Goal: Task Accomplishment & Management: Use online tool/utility

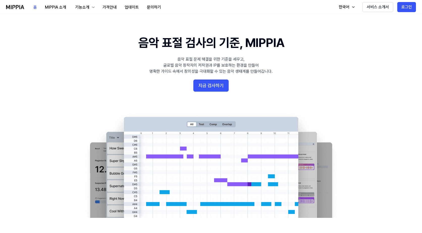
click at [209, 76] on 배너 "음악 표절 검사의 기준, MIPPIA 음악 표절 문제 해결을 위한 기준을 세우고, 글로벌 음악 창작자의 저작권과 IP를 보호하는 환경을 만들어…" at bounding box center [210, 125] width 363 height 183
click at [210, 80] on button "지금 검사하기" at bounding box center [210, 85] width 35 height 12
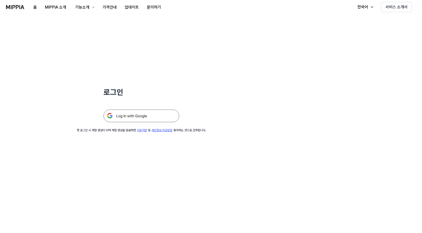
click at [139, 115] on img at bounding box center [141, 115] width 76 height 13
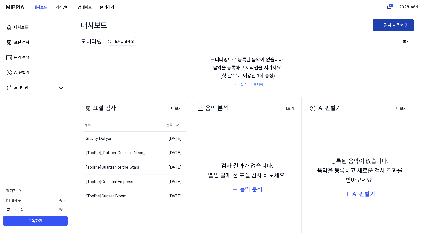
click at [383, 25] on button "검사 시작하기" at bounding box center [392, 25] width 41 height 12
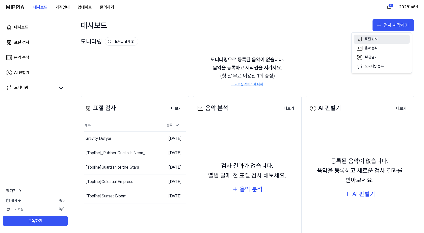
click at [372, 38] on div "표절 검사" at bounding box center [370, 39] width 13 height 5
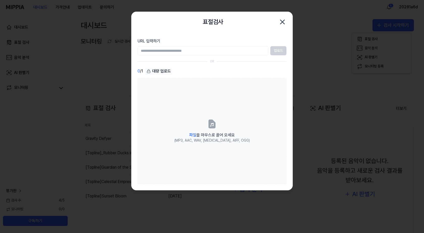
click at [159, 69] on div "대량 업로드" at bounding box center [158, 71] width 27 height 7
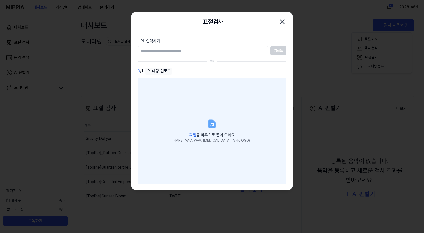
click at [192, 120] on label "파일 을 마우스로 끌어 오세요 (MP3, AAC, WAV, FLAC, AIFF, OGG)" at bounding box center [211, 131] width 149 height 106
click at [0, 0] on input "파일 을 마우스로 끌어 오세요 (MP3, AAC, WAV, FLAC, AIFF, OGG)" at bounding box center [0, 0] width 0 height 0
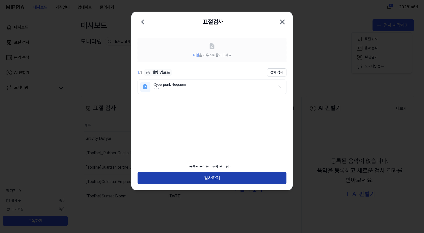
click at [218, 176] on button "검사하기" at bounding box center [211, 178] width 149 height 12
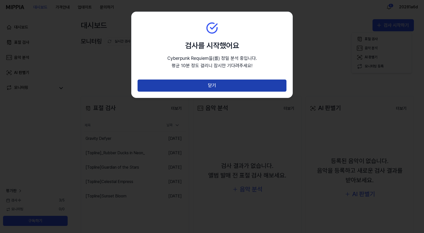
click at [221, 85] on button "닫기" at bounding box center [211, 85] width 149 height 12
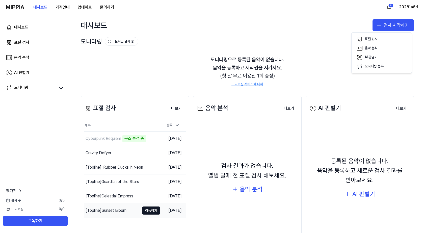
click at [113, 212] on div "[Topline] Sunset Bloom" at bounding box center [105, 210] width 41 height 6
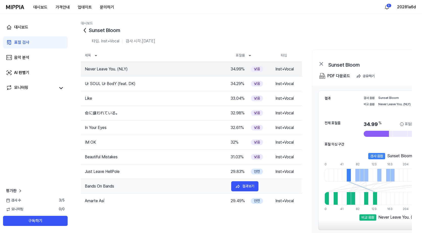
click at [217, 187] on td "Bands On Bands" at bounding box center [154, 186] width 146 height 6
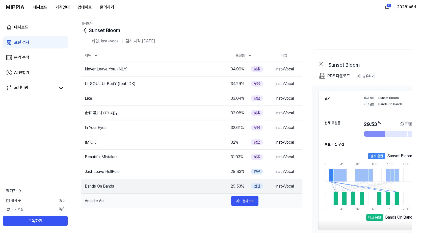
click at [215, 201] on td "Amarte Así" at bounding box center [154, 201] width 146 height 6
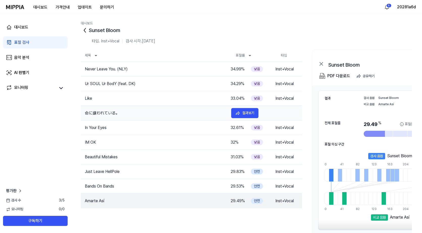
click at [228, 110] on td "결과보기" at bounding box center [247, 113] width 40 height 10
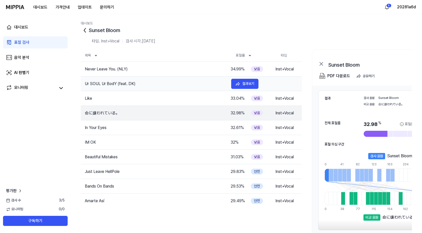
click at [210, 79] on tr "Ur SOUL Ur BodY (feat. DK) 34.29 % 낮음 Inst+Vocal 결과보기" at bounding box center [191, 83] width 221 height 15
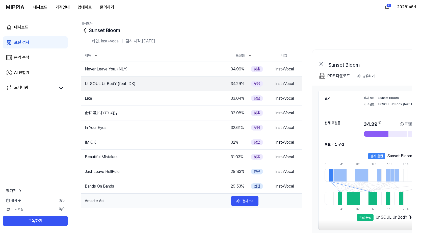
click at [206, 205] on tr "Amarte Así 29.49 % 안전 Inst+Vocal 결과보기" at bounding box center [191, 200] width 221 height 15
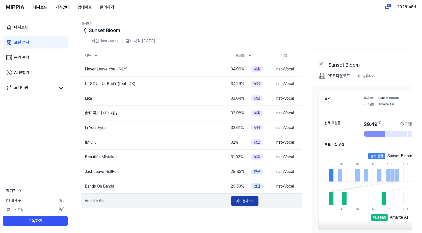
click at [248, 201] on div "결과보기" at bounding box center [248, 201] width 12 height 6
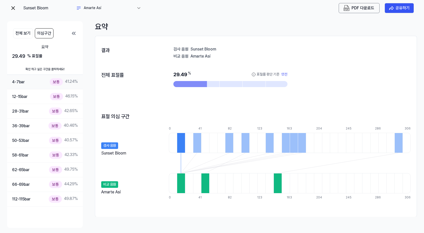
click at [61, 79] on div "보통" at bounding box center [56, 81] width 13 height 7
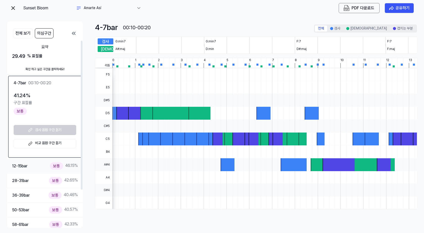
click at [57, 165] on div "보통" at bounding box center [56, 165] width 13 height 7
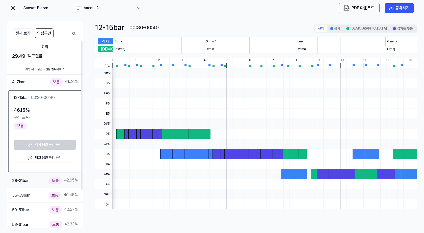
click at [62, 176] on div "28-31 bar 보통 42.65 %" at bounding box center [45, 180] width 76 height 15
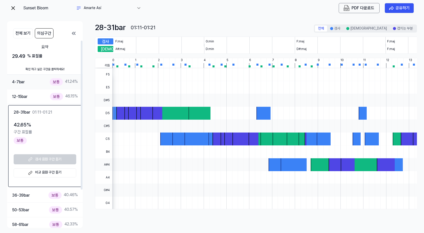
click at [68, 83] on div "보통 41.24 %" at bounding box center [64, 81] width 28 height 7
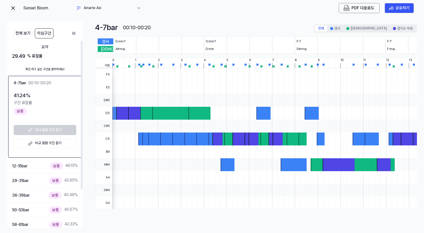
click at [68, 83] on div "4-7 bar 00:10-00:20" at bounding box center [45, 83] width 63 height 7
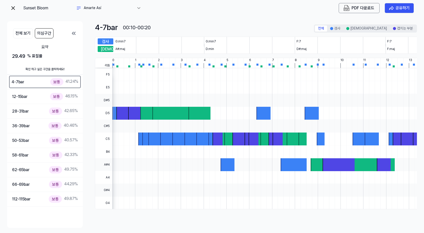
click at [68, 83] on div "보통 41.24 %" at bounding box center [64, 81] width 28 height 7
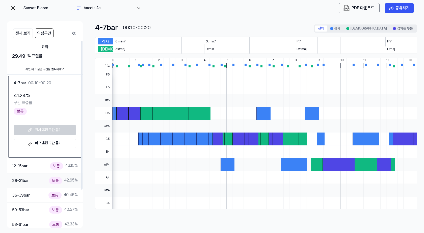
click at [42, 182] on div "28-31 bar 보통 42.65 %" at bounding box center [45, 180] width 66 height 7
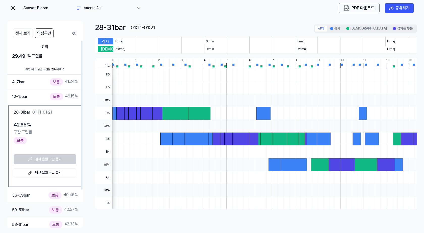
click at [51, 209] on div "보통" at bounding box center [55, 209] width 13 height 7
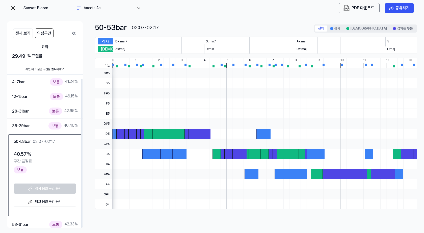
scroll to position [48, 0]
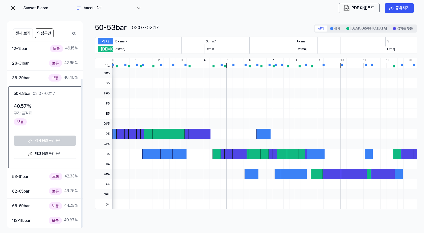
drag, startPoint x: 81, startPoint y: 193, endPoint x: 77, endPoint y: 230, distance: 37.1
click at [80, 228] on div at bounding box center [81, 133] width 3 height 187
click at [67, 221] on div "보통 49.87 %" at bounding box center [63, 220] width 29 height 7
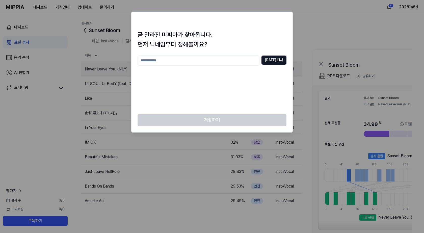
click at [322, 32] on div at bounding box center [212, 116] width 424 height 233
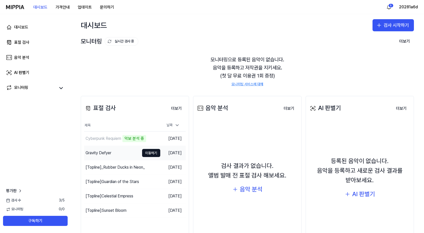
click at [122, 153] on div "Gravity Defyer" at bounding box center [111, 153] width 55 height 14
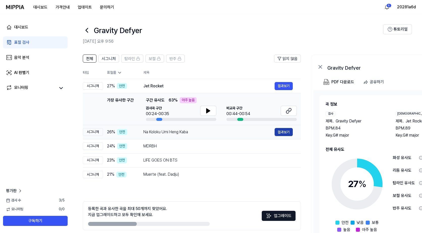
click at [284, 131] on button "결과보기" at bounding box center [283, 132] width 18 height 8
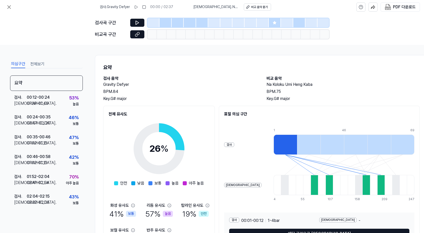
scroll to position [6, 0]
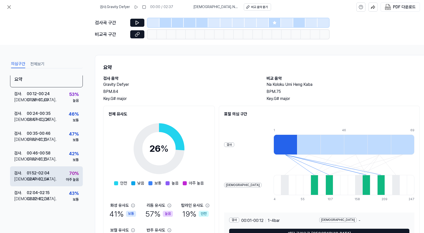
click at [62, 172] on div "검사 . 01:52 - 02:04 비교 . 02:41 - 02:54 70 % 아주 높음" at bounding box center [46, 176] width 73 height 20
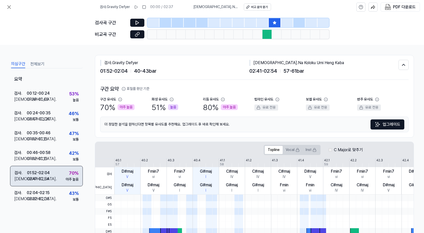
scroll to position [4, 0]
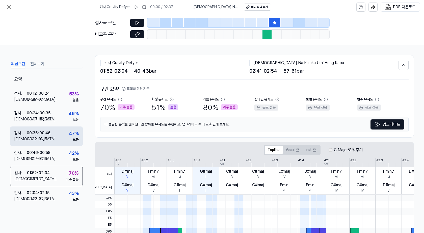
click at [64, 132] on div "검사 . 00:35 - 00:46 비교 . 01:02 - 01:15 47 % 보통" at bounding box center [46, 136] width 73 height 20
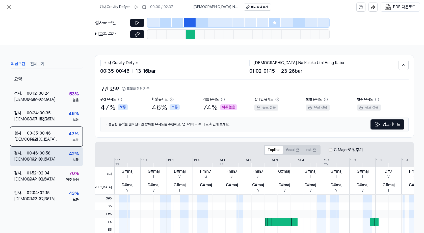
click at [64, 148] on div "검사 . 00:46 - 00:58 비교 . 01:02 - 01:15 42 % 보통" at bounding box center [46, 157] width 73 height 20
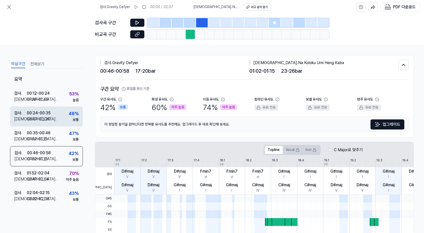
click at [64, 123] on div "검사 . 00:24 - 00:35 비교 . 03:07 - 03:20 46 % 보통" at bounding box center [46, 116] width 73 height 20
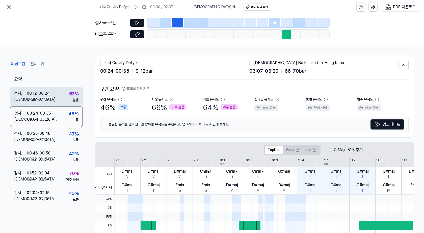
click at [63, 104] on div "검사 . 00:12 - 00:24 비교 . 01:28 - 01:40 53 % 높음" at bounding box center [46, 97] width 73 height 20
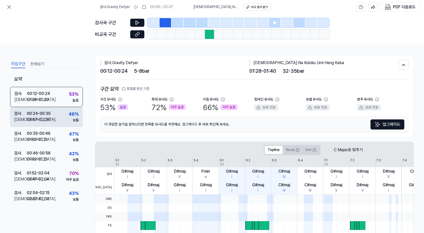
drag, startPoint x: 60, startPoint y: 109, endPoint x: 60, endPoint y: 112, distance: 3.0
click at [60, 110] on div "검사 . 00:24 - 00:35 비교 . 03:07 - 03:20 46 % 보통" at bounding box center [46, 117] width 73 height 20
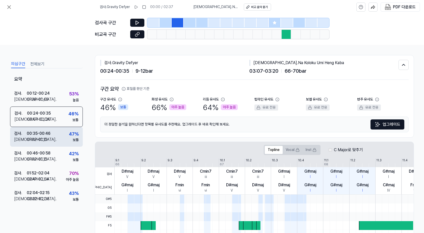
click at [61, 133] on div "검사 . 00:35 - 00:46 비교 . 01:02 - 01:15 47 % 보통" at bounding box center [46, 137] width 73 height 20
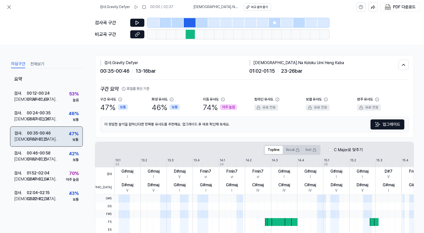
click at [61, 138] on div "검사 . 00:35 - 00:46 비교 . 01:02 - 01:15 47 % 보통" at bounding box center [46, 136] width 73 height 20
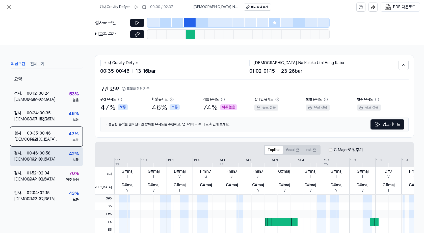
click at [62, 149] on div "검사 . 00:46 - 00:58 비교 . 01:02 - 01:15 42 % 보통" at bounding box center [46, 157] width 73 height 20
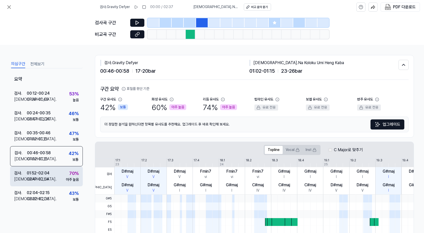
click at [61, 178] on div "검사 . 01:52 - 02:04 비교 . 02:41 - 02:54 70 % 아주 높음" at bounding box center [46, 176] width 73 height 20
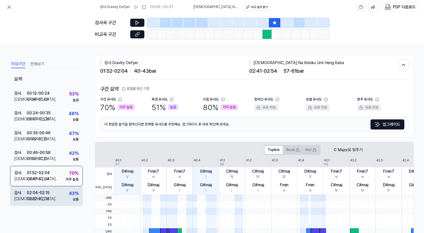
click at [64, 198] on div "검사 . 02:04 - 02:15 비교 . 02:22 - 02:35 43 % 보통" at bounding box center [46, 196] width 73 height 20
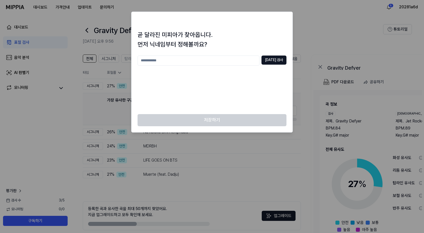
click at [113, 46] on div at bounding box center [212, 116] width 424 height 233
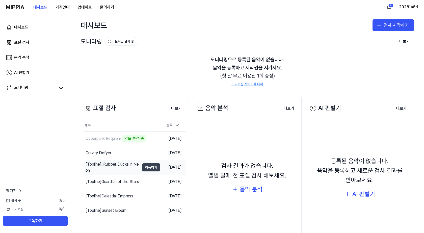
click at [147, 167] on button "이동하기" at bounding box center [151, 167] width 18 height 8
click at [134, 196] on div "[Topline] Celestial Empress" at bounding box center [111, 196] width 55 height 14
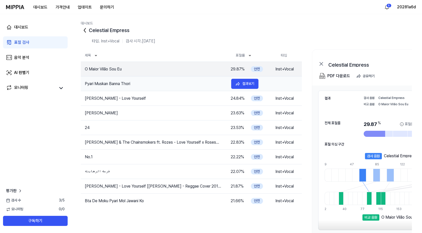
click at [221, 85] on td "Pyari Muskan Banna Thori" at bounding box center [154, 84] width 146 height 6
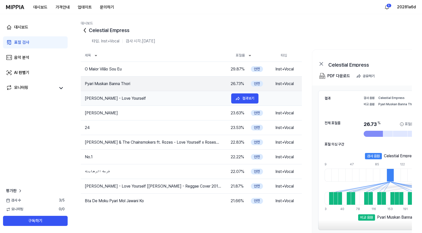
click at [207, 101] on td "Justin bieber - Love Yourself" at bounding box center [154, 98] width 146 height 6
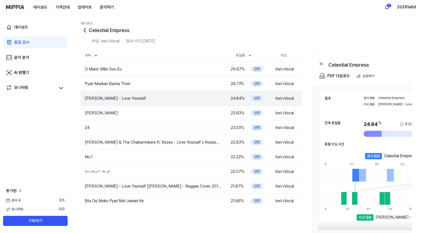
click at [204, 112] on td "Coco Jamboo" at bounding box center [152, 113] width 142 height 6
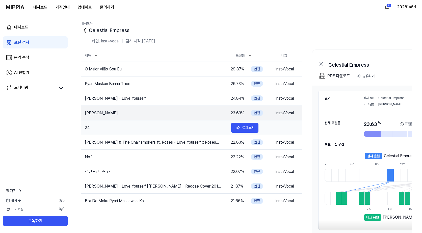
click at [178, 129] on td "24" at bounding box center [154, 128] width 146 height 6
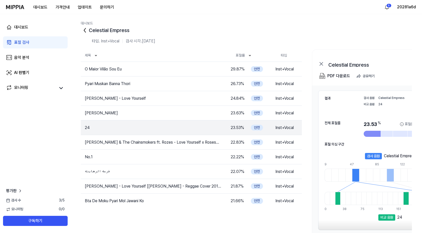
click at [175, 146] on tr "Justin Bieber & The Chainsmokers ft. Rozes - Love Yourself x Roses (JC Rivera E…" at bounding box center [191, 142] width 221 height 15
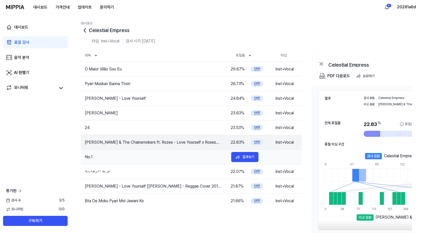
click at [175, 159] on td "No.1" at bounding box center [154, 157] width 146 height 6
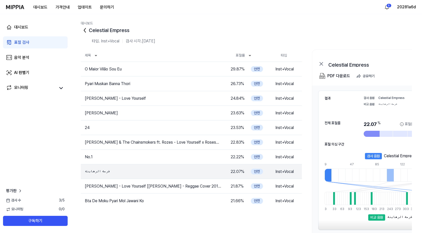
click at [178, 188] on td "Jemere Morgan - Love Yourself [Justin Bieber - Reggae Cover 2015] #FreeDownload" at bounding box center [152, 186] width 142 height 6
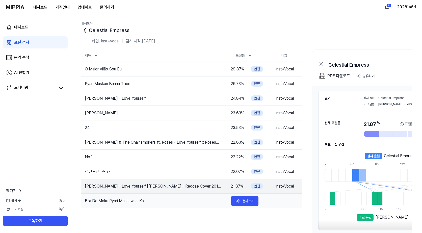
click at [183, 200] on td "Bta De Moku Pyari Mol Jawani Ko" at bounding box center [154, 201] width 146 height 6
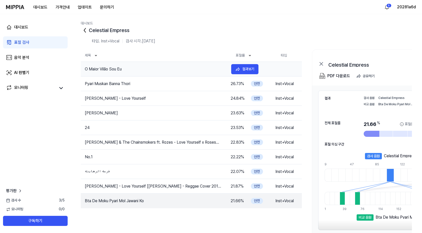
click at [146, 67] on td "O Maior Vilão Sou Eu" at bounding box center [154, 69] width 146 height 6
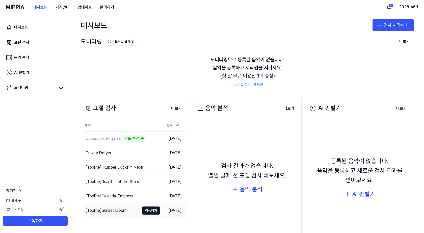
click at [124, 211] on div "[Topline] Sunset Bloom" at bounding box center [105, 210] width 41 height 6
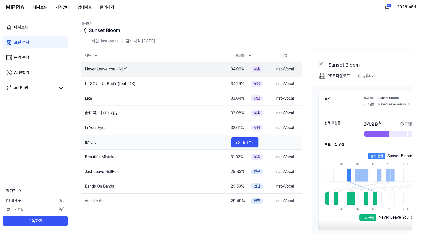
click at [192, 142] on td "IM OK" at bounding box center [154, 142] width 146 height 6
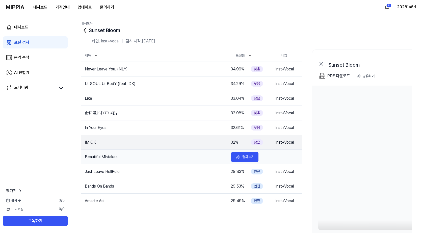
click at [187, 155] on td "Beautiful Mistakes" at bounding box center [154, 157] width 146 height 6
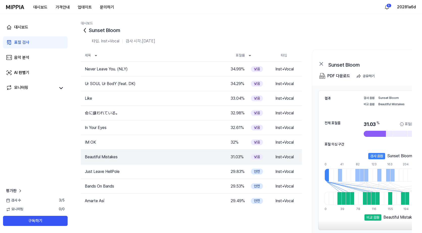
click at [193, 172] on td "Just Leave HellPole" at bounding box center [152, 171] width 142 height 6
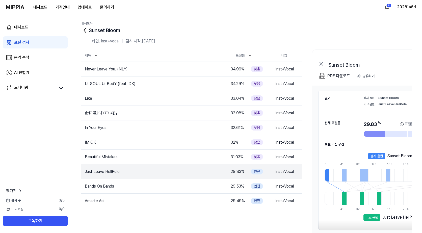
click at [191, 182] on tr "Bands On Bands 29.53 % 안전 Inst+Vocal 결과보기" at bounding box center [191, 186] width 221 height 15
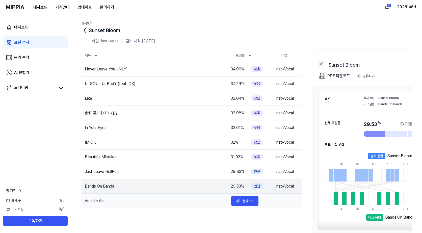
click at [192, 202] on td "Amarte Así" at bounding box center [154, 201] width 146 height 6
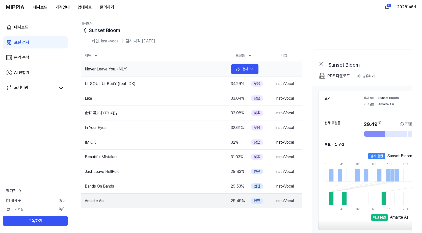
click at [146, 69] on td "Never Leave You. (NLY)" at bounding box center [154, 69] width 146 height 6
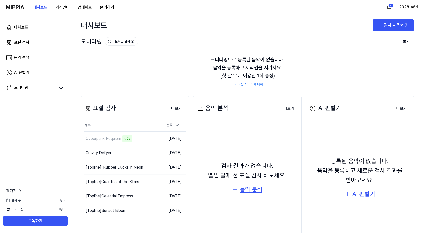
click at [245, 190] on div "음악 분석" at bounding box center [251, 189] width 23 height 10
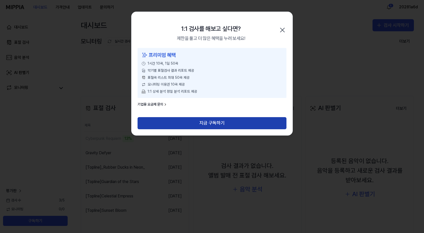
click at [240, 121] on button "지금 구독하기" at bounding box center [211, 123] width 149 height 12
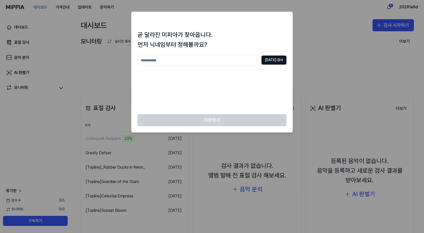
click at [130, 60] on div at bounding box center [212, 116] width 424 height 233
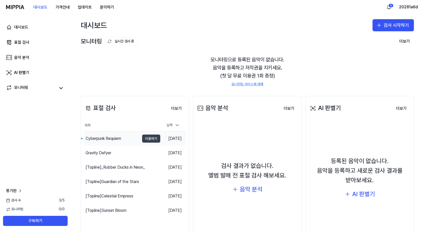
click at [142, 138] on button "이동하기" at bounding box center [151, 138] width 18 height 8
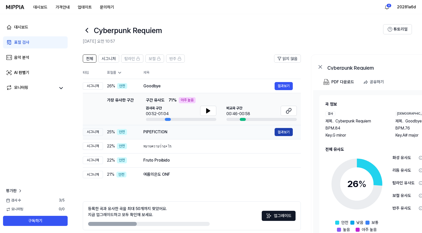
click at [278, 131] on button "결과보기" at bounding box center [283, 132] width 18 height 8
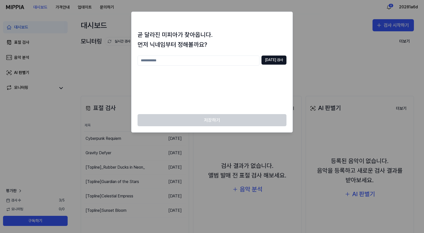
click at [104, 71] on div at bounding box center [212, 116] width 424 height 233
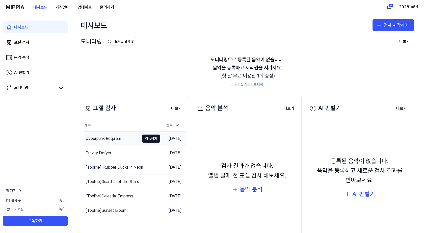
click at [112, 137] on div "Cyberpunk Requiem" at bounding box center [103, 138] width 36 height 6
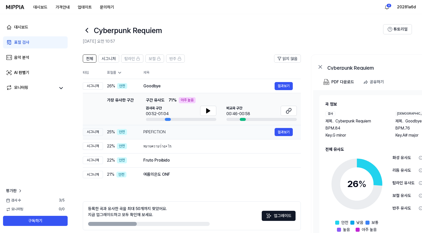
click at [118, 134] on div "안전" at bounding box center [122, 132] width 10 height 6
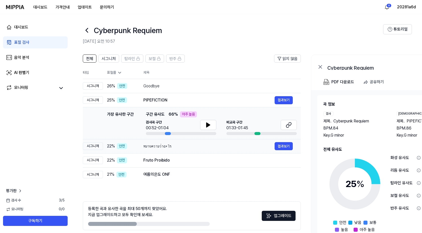
click at [116, 145] on div "22 % 안전" at bounding box center [121, 146] width 28 height 6
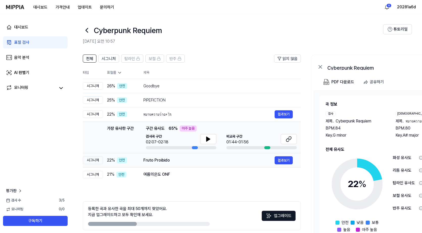
click at [118, 159] on div "안전" at bounding box center [122, 160] width 10 height 6
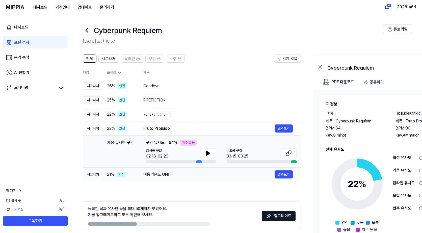
click at [117, 175] on div "안전" at bounding box center [121, 175] width 10 height 6
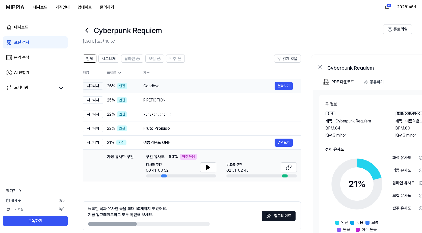
click at [138, 86] on td "Goodbye 결과보기" at bounding box center [217, 86] width 165 height 14
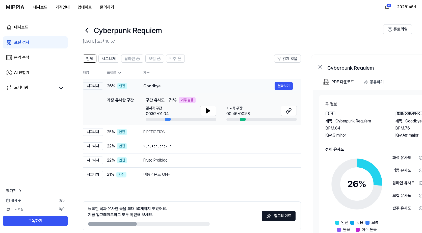
click at [111, 87] on span "26 %" at bounding box center [111, 86] width 8 height 6
click at [116, 132] on div "25 % 안전" at bounding box center [121, 132] width 28 height 6
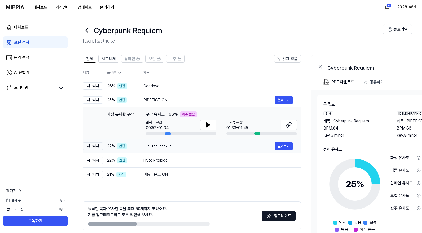
click at [114, 144] on span "22 %" at bounding box center [111, 146] width 8 height 6
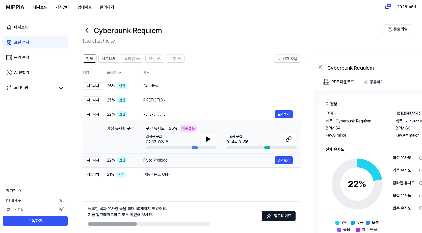
click at [114, 158] on span "22 %" at bounding box center [111, 160] width 8 height 6
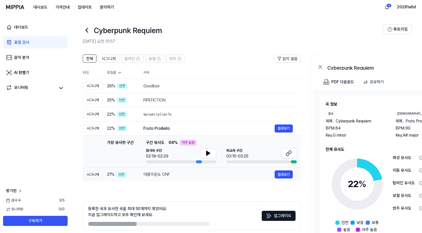
click at [113, 174] on span "21 %" at bounding box center [110, 174] width 7 height 6
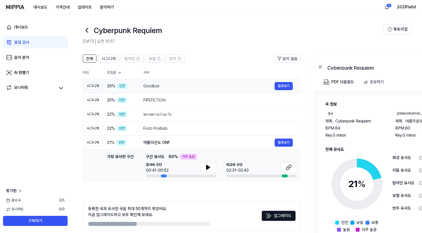
click at [128, 86] on div "26 % 안전" at bounding box center [121, 86] width 28 height 6
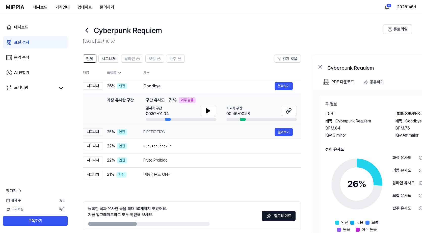
click at [113, 132] on span "25 %" at bounding box center [111, 132] width 8 height 6
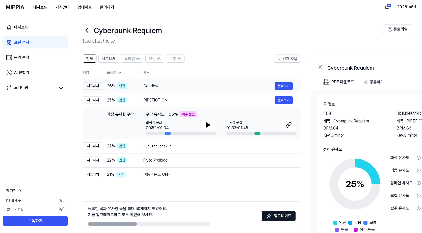
click at [114, 88] on span "26 %" at bounding box center [111, 86] width 8 height 6
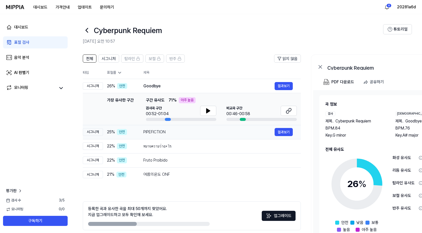
click at [112, 131] on span "25 %" at bounding box center [111, 132] width 8 height 6
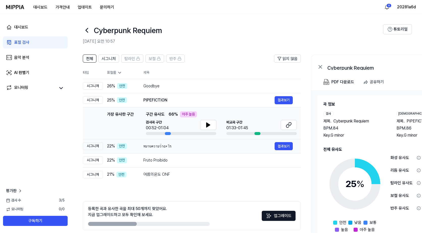
click at [115, 149] on span "22 %" at bounding box center [111, 146] width 8 height 6
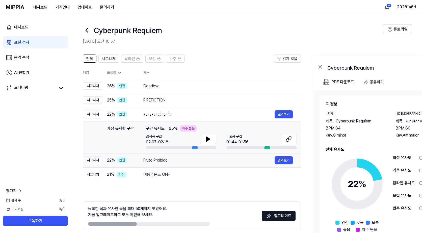
click at [117, 164] on td "22 % 안전" at bounding box center [119, 160] width 32 height 14
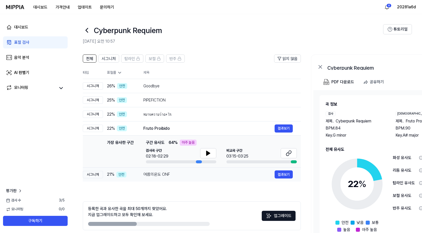
click at [118, 177] on div "안전" at bounding box center [121, 175] width 10 height 6
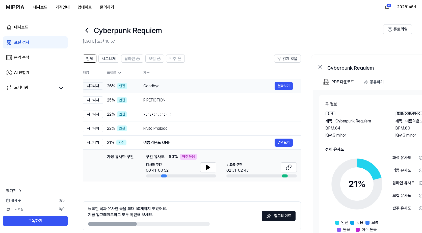
click at [135, 85] on td "Goodbye 결과보기" at bounding box center [217, 86] width 165 height 14
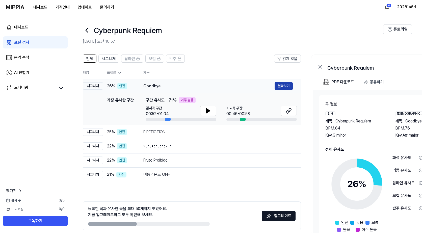
click at [282, 85] on button "결과보기" at bounding box center [283, 86] width 18 height 8
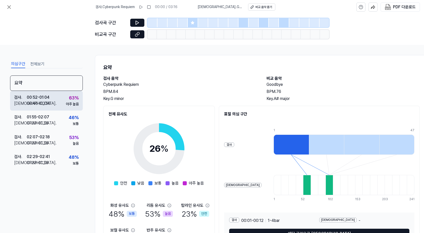
click at [45, 104] on div "00:46 - 00:58" at bounding box center [39, 103] width 24 height 6
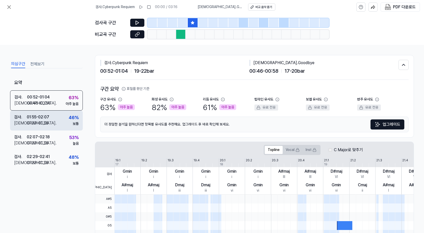
click at [55, 124] on div "검사 . 01:55 - 02:07 비교 . 01:23 - 01:36 46 % 보통" at bounding box center [46, 120] width 73 height 20
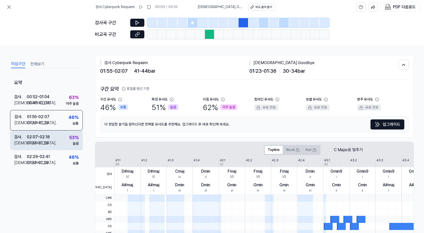
click at [56, 136] on div "검사 . 02:07 - 02:18 비교 . 01:23 - 01:36 53 % 높음" at bounding box center [46, 140] width 73 height 20
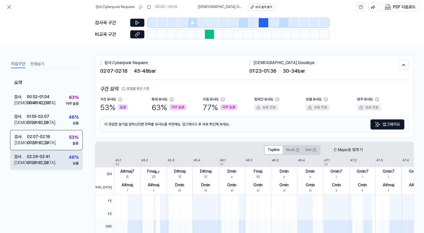
click at [55, 152] on div "검사 . 02:29 - 02:41 비교 . 01:23 - 01:36 48 % 보통" at bounding box center [46, 160] width 73 height 20
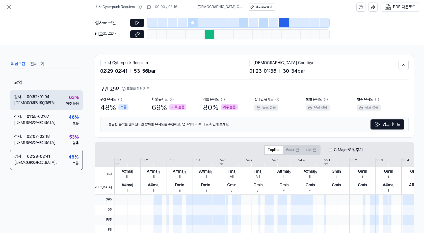
click at [47, 92] on div "검사 . 00:52 - 01:04 비교 . 00:46 - 00:58 63 % 아주 높음" at bounding box center [46, 100] width 73 height 20
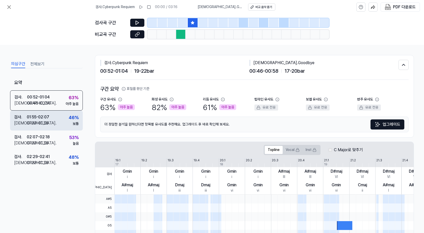
click at [48, 116] on div "01:55 - 02:07" at bounding box center [38, 117] width 22 height 6
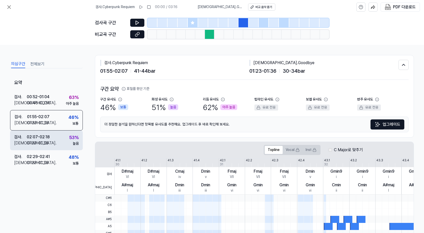
click at [54, 141] on div "검사 . 02:07 - 02:18 비교 . 01:23 - 01:36 53 % 높음" at bounding box center [46, 140] width 73 height 20
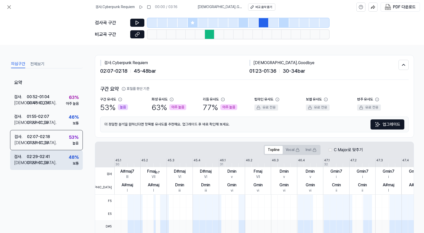
click at [54, 156] on div "검사 . 02:29 - 02:41 비교 . 01:23 - 01:36 48 % 보통" at bounding box center [46, 160] width 73 height 20
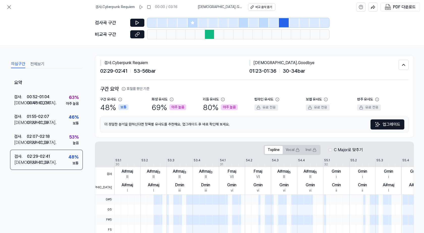
click at [38, 62] on button "전체보기" at bounding box center [37, 64] width 14 height 8
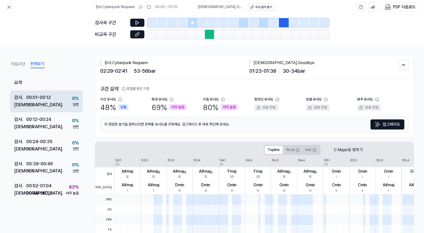
click at [54, 105] on div "검사 . 00:01 - 00:12 비교 . N/A 0 % 안전" at bounding box center [46, 101] width 73 height 22
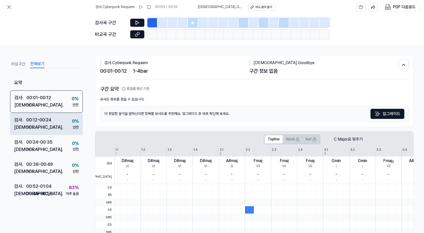
click at [55, 123] on div "검사 . 00:12 - 00:24 비교 . N/A 0 % 안전" at bounding box center [46, 124] width 73 height 22
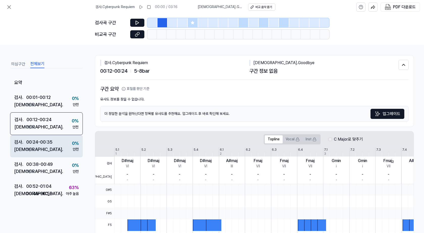
click at [54, 141] on div "검사 . 00:24 - 00:35 비교 . N/A 0 % 안전" at bounding box center [46, 146] width 73 height 22
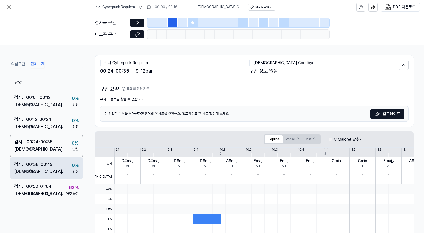
click at [50, 165] on div "00:38 - 00:49" at bounding box center [39, 164] width 26 height 7
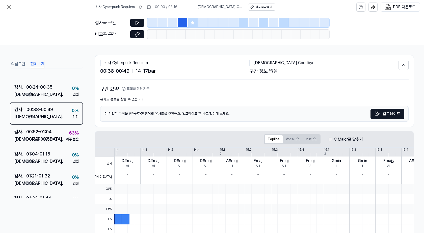
scroll to position [70, 0]
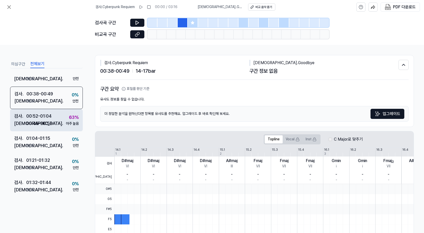
click at [46, 113] on div "00:52 - 01:04" at bounding box center [38, 115] width 25 height 7
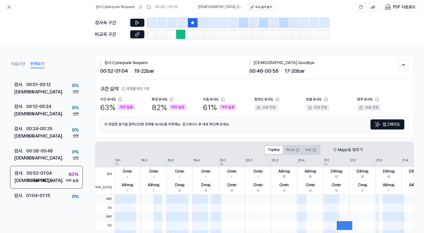
scroll to position [0, 0]
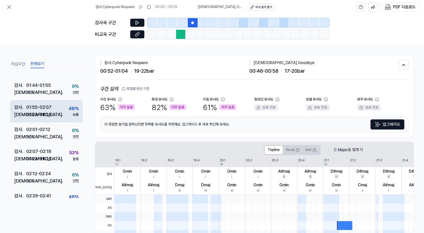
click at [56, 114] on div "검사 . 01:55 - 02:07 비교 . 01:23 - 01:36 46 % 보통" at bounding box center [46, 111] width 73 height 22
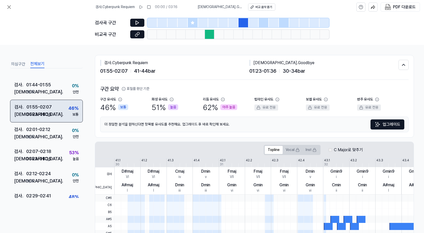
scroll to position [189, 0]
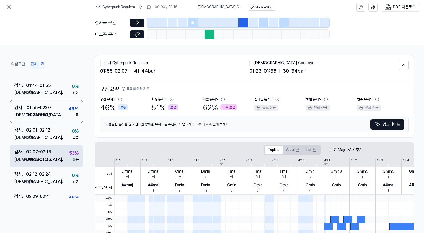
click at [59, 162] on div "검사 . 02:07 - 02:18 비교 . 01:23 - 01:36 53 % 높음" at bounding box center [46, 156] width 73 height 22
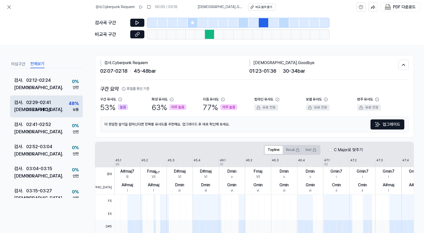
click at [52, 104] on div "검사 . 02:29 - 02:41 비교 . 01:23 - 01:36 48 % 보통" at bounding box center [46, 106] width 73 height 22
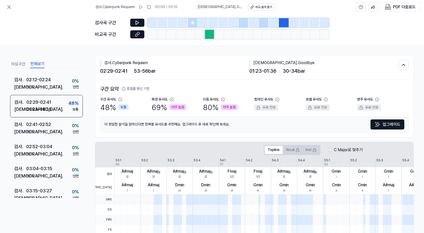
scroll to position [282, 0]
drag, startPoint x: 83, startPoint y: 163, endPoint x: 82, endPoint y: 173, distance: 10.1
click at [82, 173] on div "의심구간 전체보기 요약 검사 . 00:01 - 00:12 비교 . N/A 0 % 안전 검사 . 00:12 - 00:24 비교 . N/A 0 %…" at bounding box center [212, 139] width 424 height 188
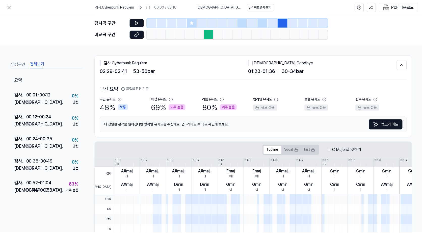
scroll to position [0, 0]
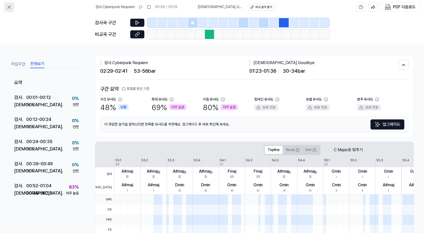
click at [9, 10] on icon at bounding box center [9, 7] width 6 height 6
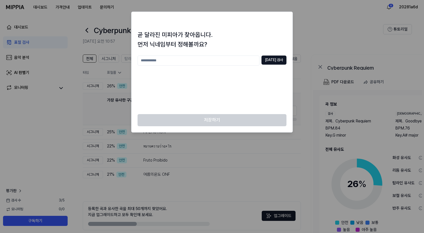
click at [102, 31] on div at bounding box center [212, 116] width 424 height 233
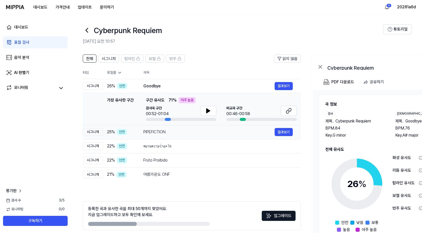
click at [135, 137] on td "25 % 안전" at bounding box center [119, 132] width 32 height 14
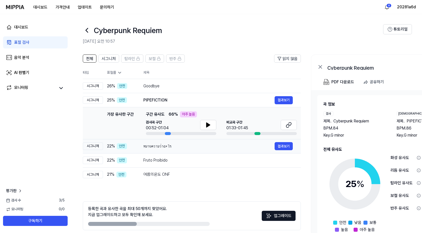
click at [137, 144] on td "หมายความว่าอะไร 결과보기" at bounding box center [217, 146] width 165 height 14
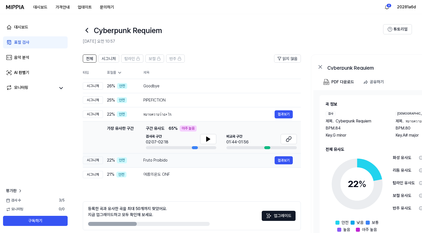
click at [116, 158] on div "22 % 안전" at bounding box center [121, 160] width 28 height 6
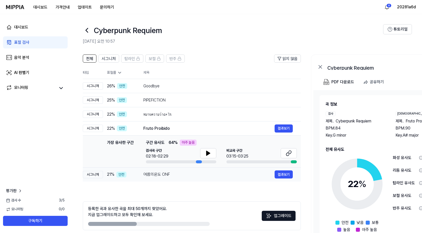
click at [122, 173] on div "안전" at bounding box center [121, 175] width 10 height 6
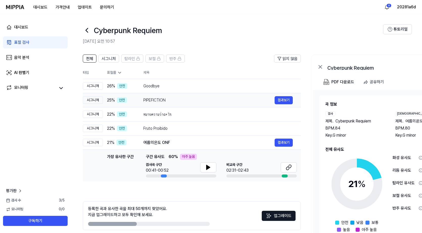
click at [148, 103] on div "PIPEFICTION" at bounding box center [208, 100] width 131 height 6
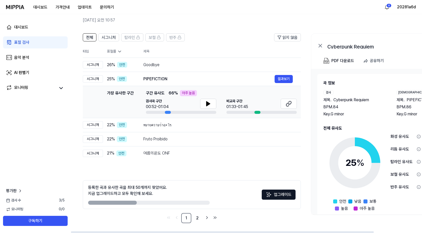
scroll to position [21, 0]
click at [405, 173] on div "보컬 유사도" at bounding box center [402, 174] width 24 height 6
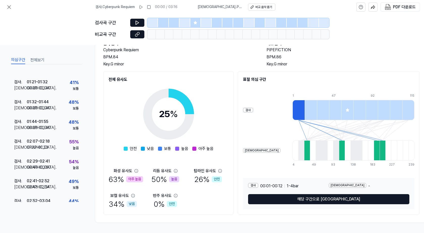
scroll to position [85, 0]
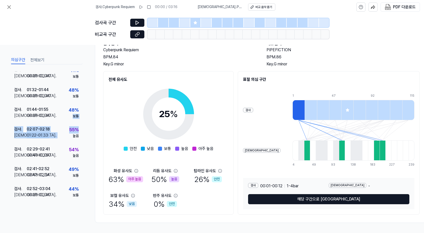
drag, startPoint x: 80, startPoint y: 126, endPoint x: 82, endPoint y: 110, distance: 16.4
click at [82, 110] on div "요약 검사 . 00:12 - 00:24 비교 . 02:43 - 02:54 48 % 보통 검사 . 00:24 - 00:35 비교 . 00:29 …" at bounding box center [46, 136] width 73 height 130
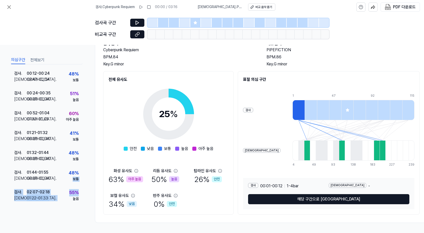
scroll to position [0, 0]
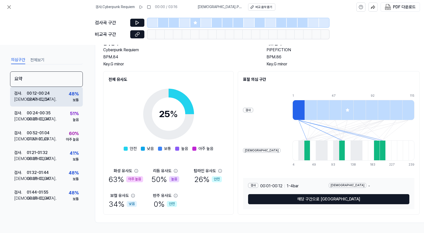
click at [54, 99] on div "검사 . 00:12 - 00:24 비교 . 02:43 - 02:54 48 % 보통" at bounding box center [46, 97] width 73 height 20
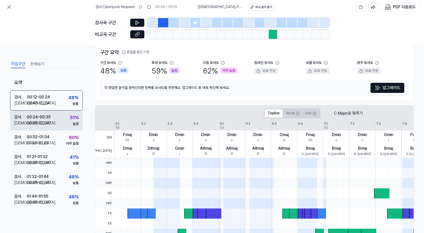
click at [44, 119] on div "00:24 - 00:35" at bounding box center [39, 117] width 24 height 6
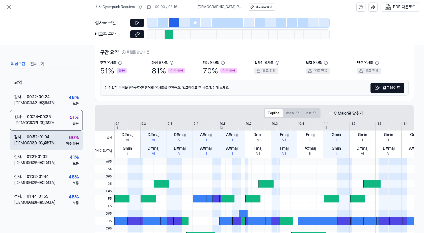
click at [43, 138] on div "00:52 - 01:04" at bounding box center [38, 137] width 23 height 6
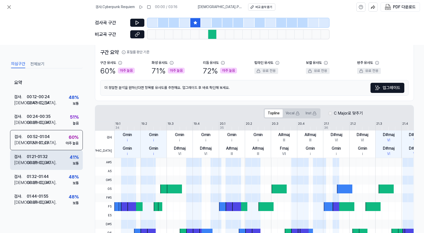
click at [52, 153] on div "검사 . 01:21 - 01:32 비교 . 00:29 - 00:40 41 % 보통" at bounding box center [46, 160] width 73 height 20
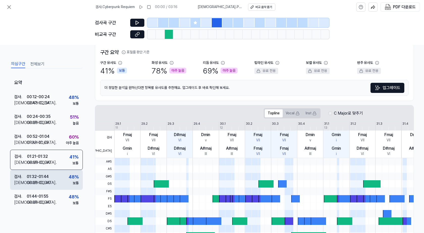
click at [50, 172] on div "검사 . 01:32 - 01:44 비교 . 00:29 - 00:40 48 % 보통" at bounding box center [46, 180] width 73 height 20
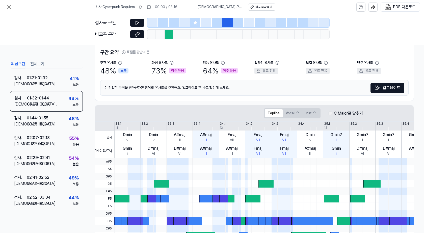
scroll to position [83, 0]
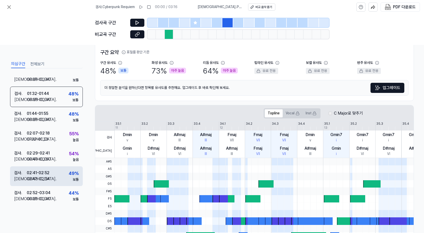
click at [47, 168] on div "검사 . 02:41 - 02:52 비교 . 02:43 - 02:54 49 % 보통" at bounding box center [46, 176] width 73 height 20
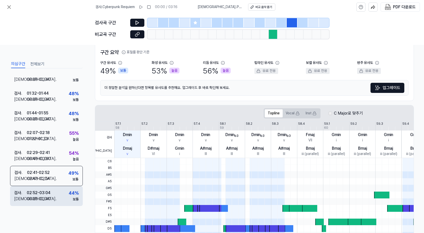
click at [57, 197] on div "검사 . 02:52 - 03:04 비교 . 00:29 - 00:40 44 % 보통" at bounding box center [46, 196] width 73 height 20
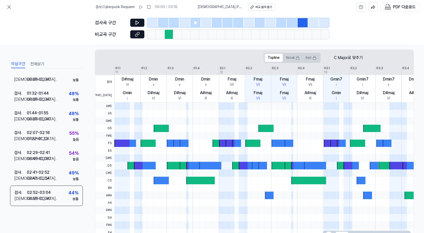
scroll to position [113, 0]
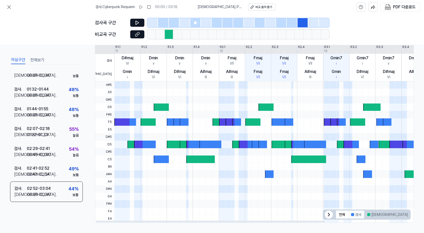
click at [356, 216] on button "검사" at bounding box center [356, 214] width 16 height 8
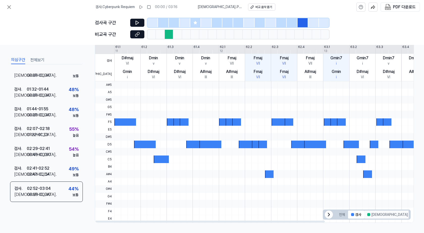
click at [371, 215] on button "비교" at bounding box center [387, 214] width 47 height 8
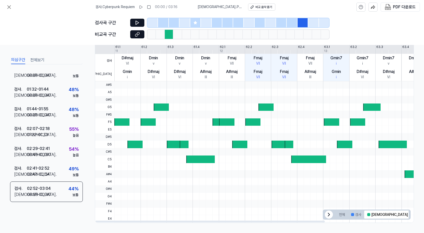
click at [411, 215] on button "겹치는 부분" at bounding box center [424, 214] width 26 height 8
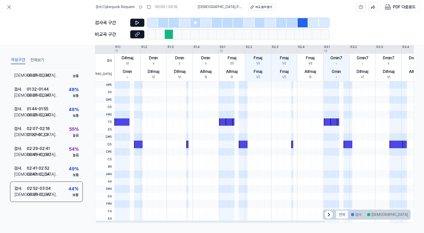
click at [344, 214] on button "전체" at bounding box center [342, 214] width 12 height 8
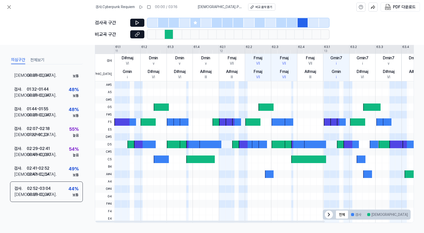
scroll to position [0, 0]
